Goal: Navigation & Orientation: Find specific page/section

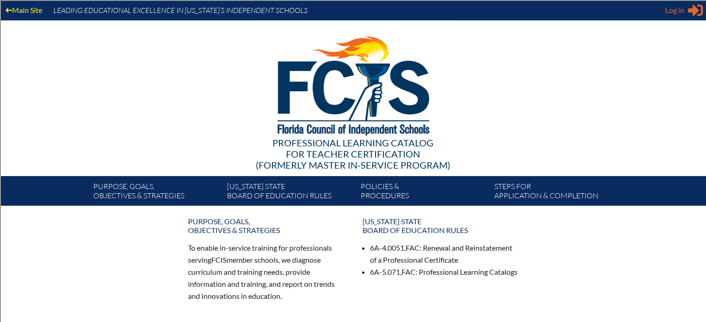
click at [670, 6] on span "Log in" at bounding box center [674, 10] width 19 height 11
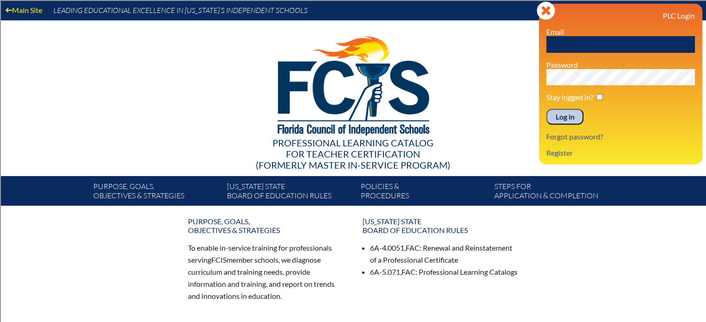
click at [642, 44] on input "text" at bounding box center [620, 44] width 148 height 17
type input "[EMAIL_ADDRESS][DOMAIN_NAME]"
click at [546, 109] on input "Log in" at bounding box center [564, 117] width 37 height 16
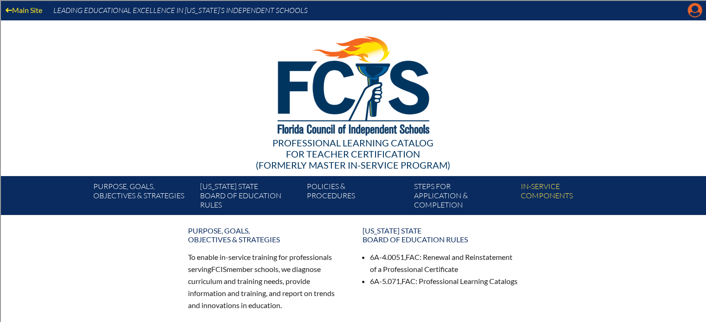
click at [693, 6] on icon "Manage account" at bounding box center [694, 10] width 15 height 15
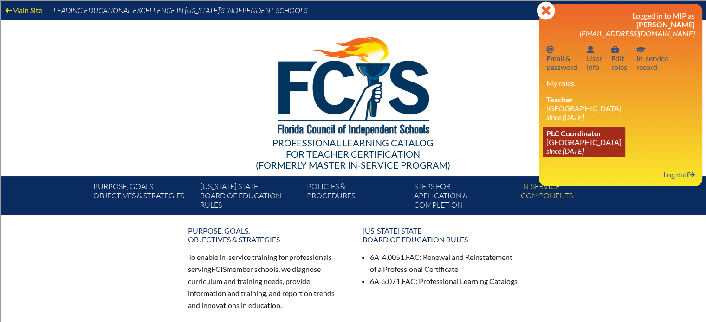
click at [571, 139] on link "PLC Coordinator [GEOGRAPHIC_DATA] since [DATE]" at bounding box center [583, 142] width 83 height 30
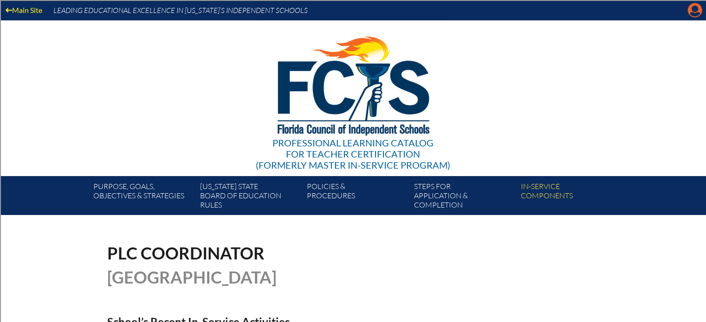
click at [694, 17] on icon at bounding box center [695, 10] width 14 height 14
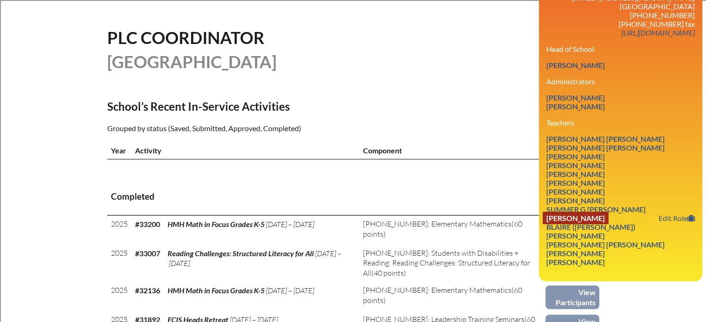
scroll to position [232, 0]
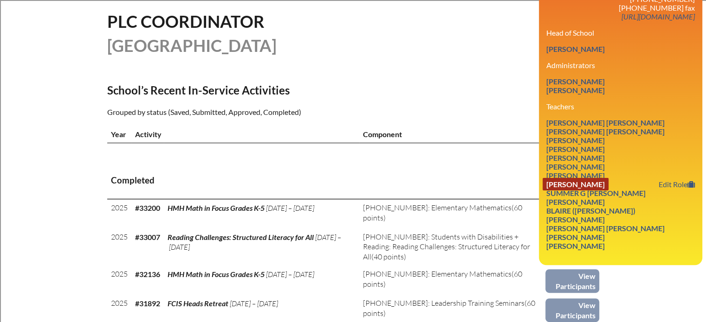
click at [564, 191] on link "Laura Elizabeth Grissett" at bounding box center [575, 184] width 66 height 13
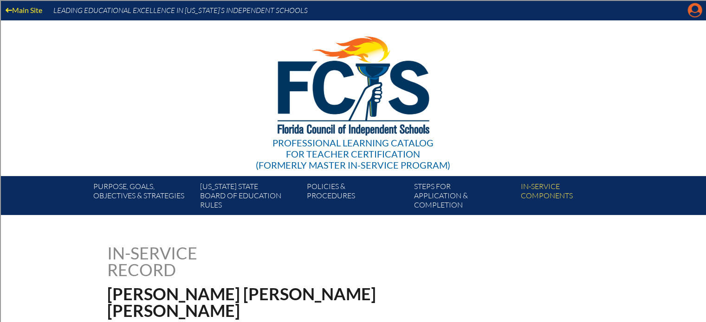
click at [695, 14] on icon "Manage account" at bounding box center [694, 10] width 15 height 15
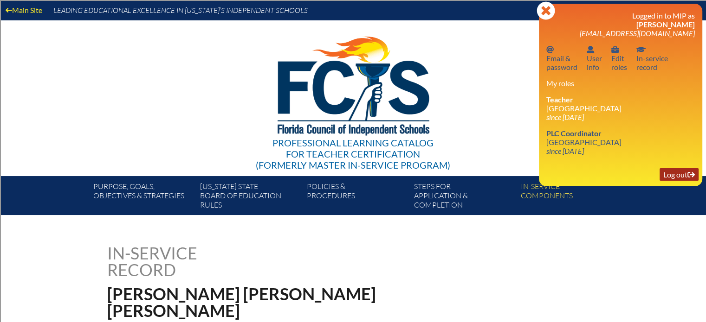
click at [682, 176] on link "Log out Log out" at bounding box center [678, 174] width 39 height 13
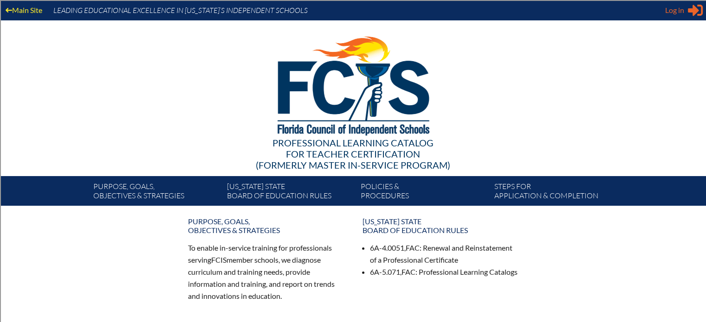
click at [686, 15] on div "Log in Close Sign in or register" at bounding box center [684, 10] width 38 height 15
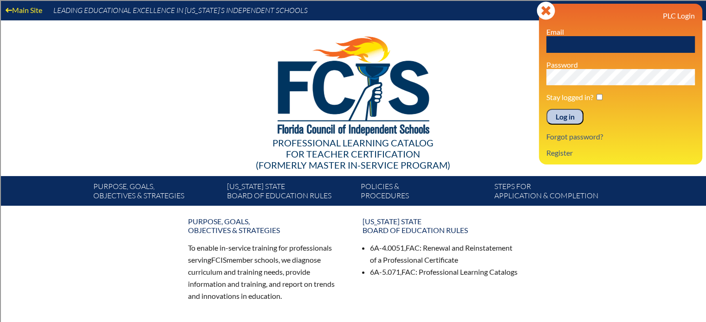
click at [663, 37] on input "text" at bounding box center [620, 44] width 148 height 17
type input "ngodwin@hnes.us"
click at [546, 109] on input "Log in" at bounding box center [564, 117] width 37 height 16
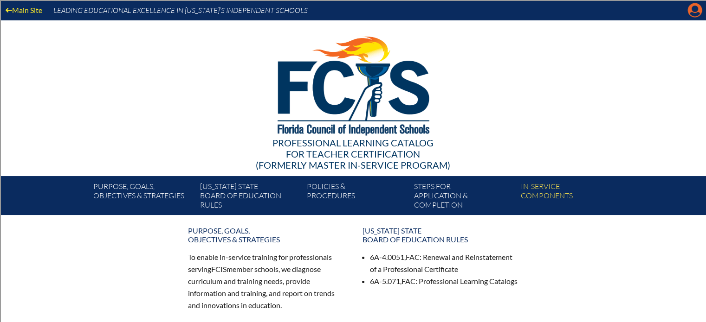
click at [700, 7] on icon at bounding box center [695, 10] width 14 height 14
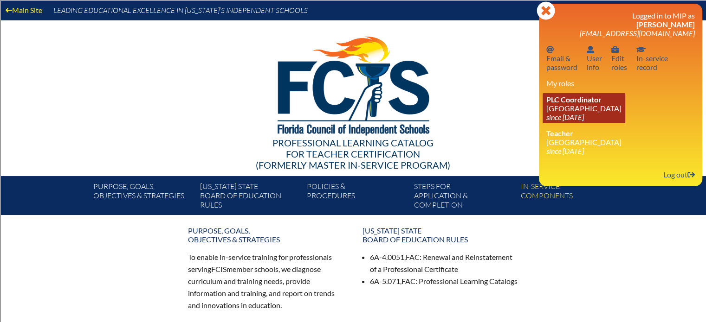
click at [605, 99] on link "PLC Coordinator Holy Nativity Episcopal School since 2016 Dec 8" at bounding box center [583, 108] width 83 height 30
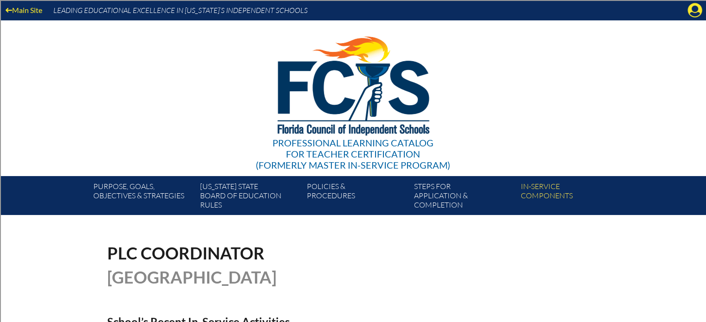
click at [693, 18] on div "Main Site Leading Educational Excellence in [US_STATE]’s Independent Schools" at bounding box center [353, 10] width 706 height 20
click at [691, 12] on icon "Manage account" at bounding box center [694, 10] width 15 height 15
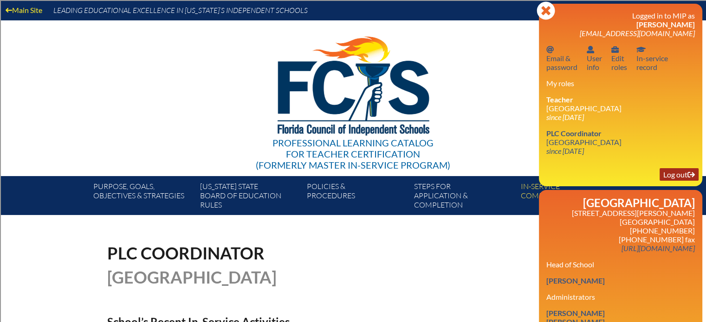
click at [687, 179] on icon "Log out" at bounding box center [690, 174] width 7 height 7
